Goal: Information Seeking & Learning: Learn about a topic

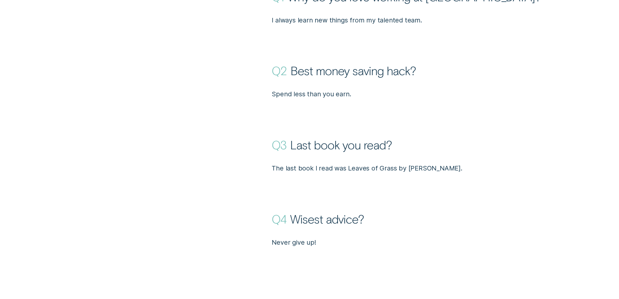
scroll to position [617, 0]
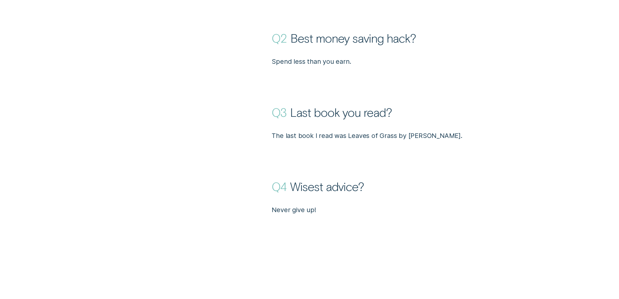
drag, startPoint x: 538, startPoint y: 171, endPoint x: 533, endPoint y: 176, distance: 6.7
click at [538, 171] on ul "Q 1 Why do you love working at Wisr? I always learn new things from my talented…" at bounding box center [413, 85] width 282 height 259
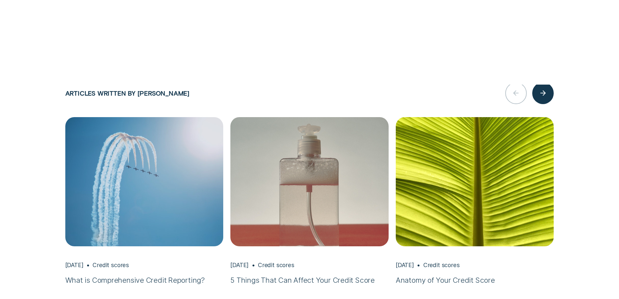
scroll to position [0, 0]
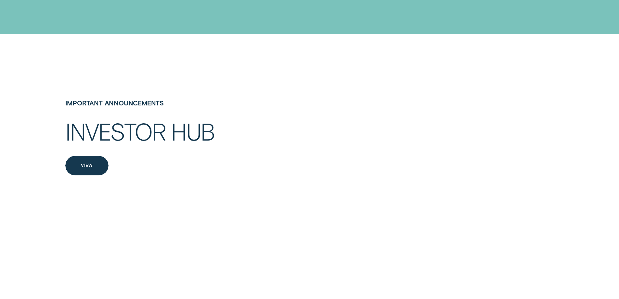
scroll to position [1397, 0]
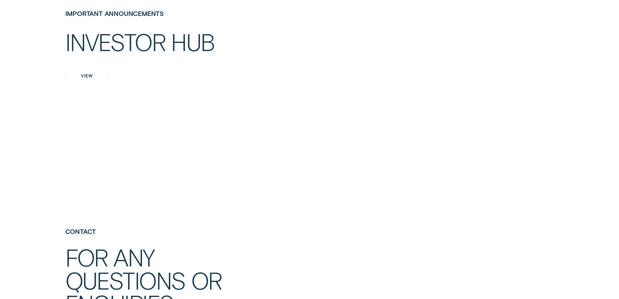
click at [89, 78] on div "View" at bounding box center [87, 76] width 12 height 4
